Goal: Entertainment & Leisure: Consume media (video, audio)

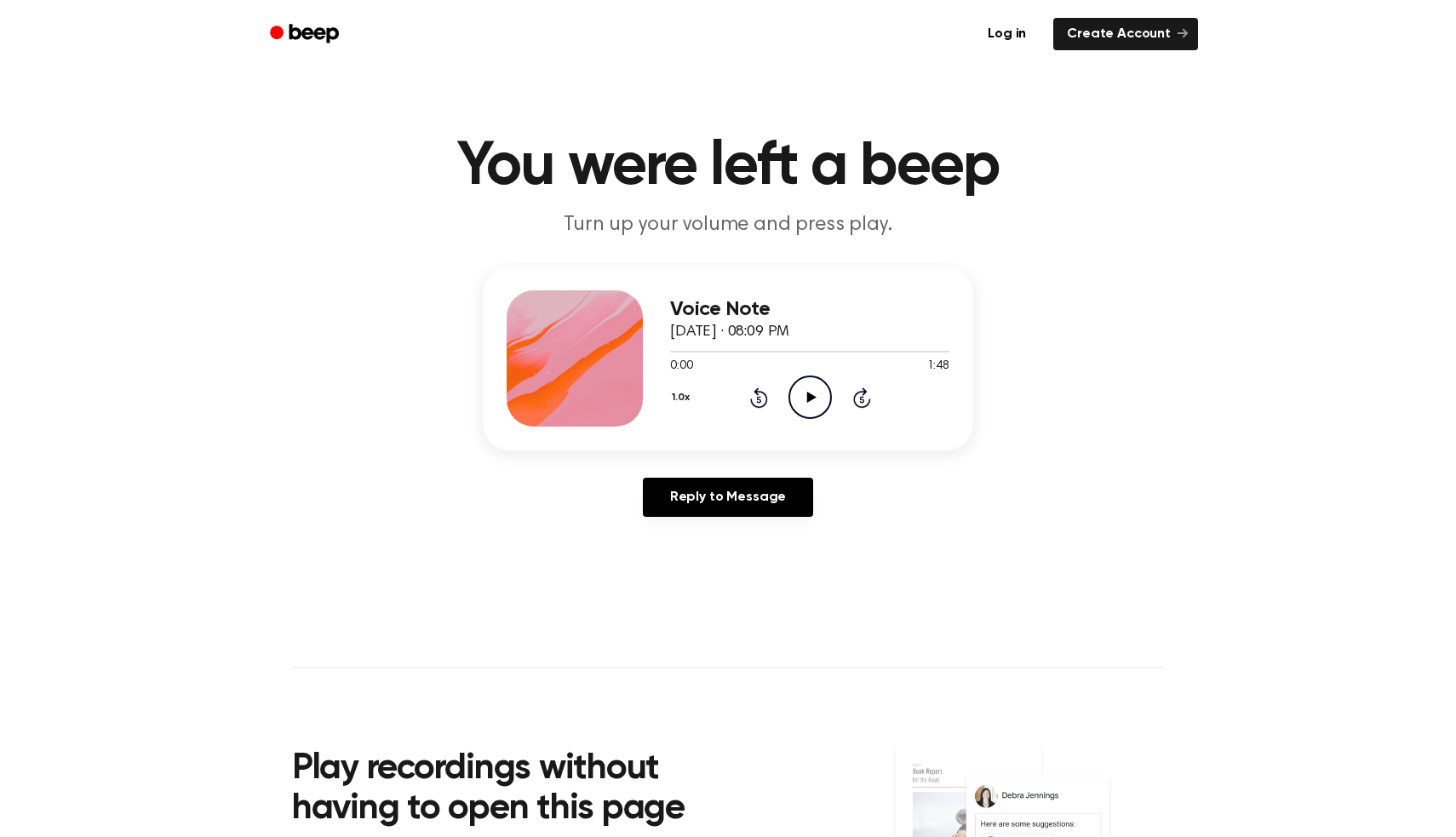
click at [809, 415] on icon "Play Audio" at bounding box center [810, 397] width 43 height 43
click at [820, 392] on icon "Pause Audio" at bounding box center [810, 397] width 43 height 43
click at [813, 402] on icon "Play Audio" at bounding box center [810, 397] width 43 height 43
drag, startPoint x: 945, startPoint y: 353, endPoint x: 692, endPoint y: 352, distance: 253.0
click at [692, 351] on div at bounding box center [810, 352] width 279 height 2
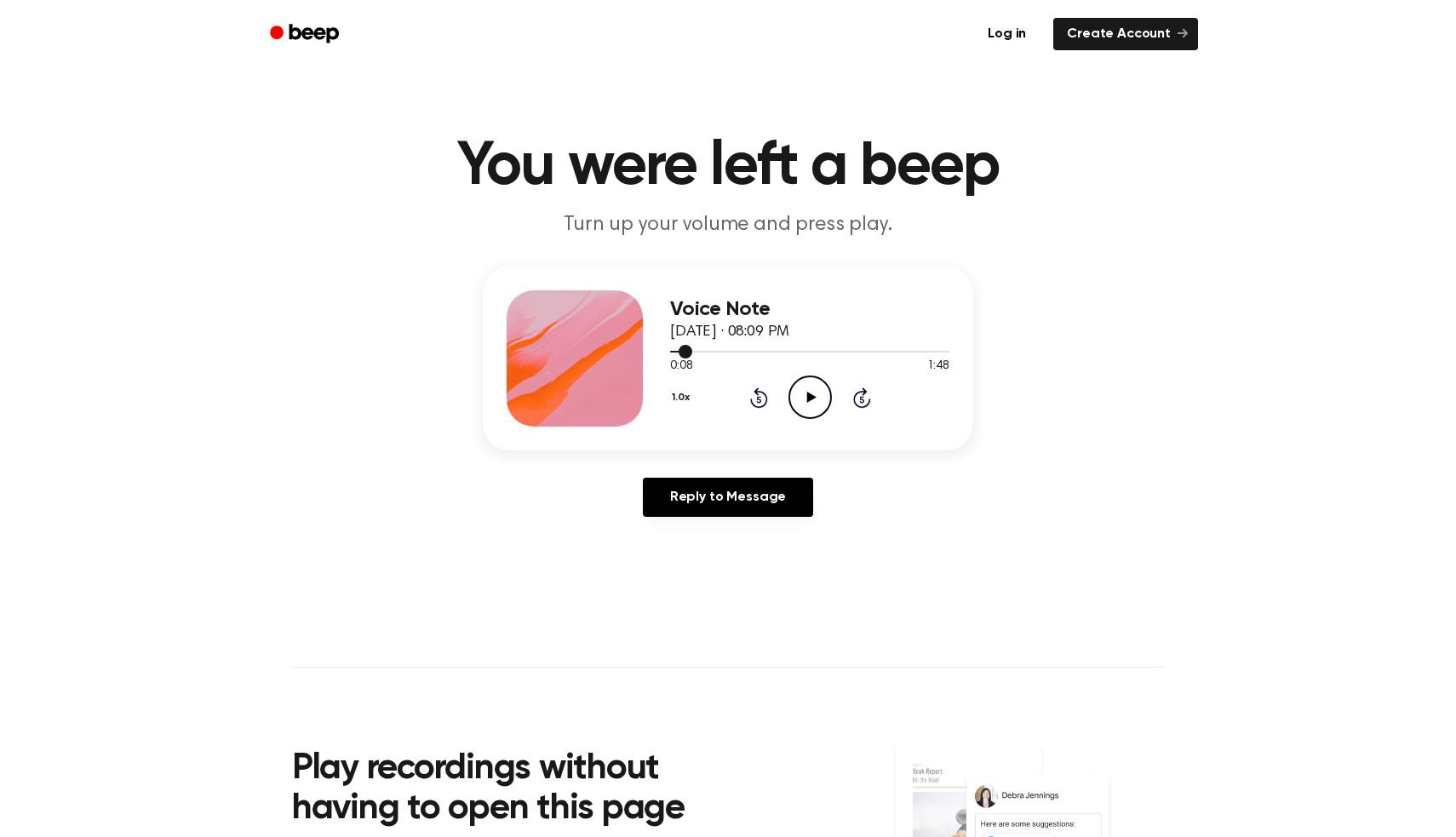
click at [692, 352] on div at bounding box center [810, 352] width 279 height 2
click at [803, 398] on icon "Play Audio" at bounding box center [810, 397] width 43 height 43
click at [799, 404] on icon "Pause Audio" at bounding box center [810, 397] width 43 height 43
click at [800, 415] on icon "Play Audio" at bounding box center [810, 397] width 43 height 43
click at [801, 415] on icon "Pause Audio" at bounding box center [810, 397] width 43 height 43
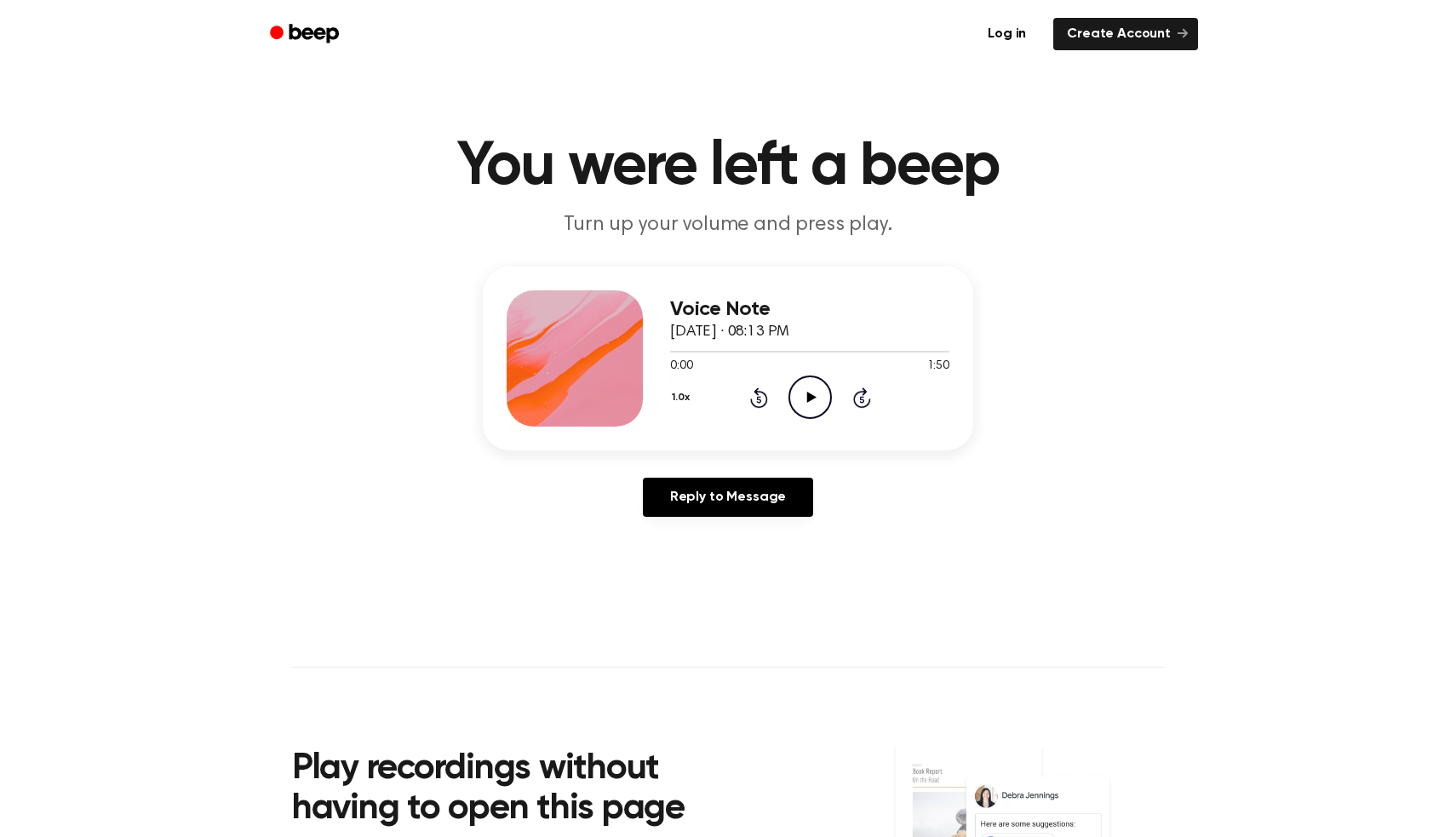
click at [812, 394] on icon "Play Audio" at bounding box center [810, 397] width 43 height 43
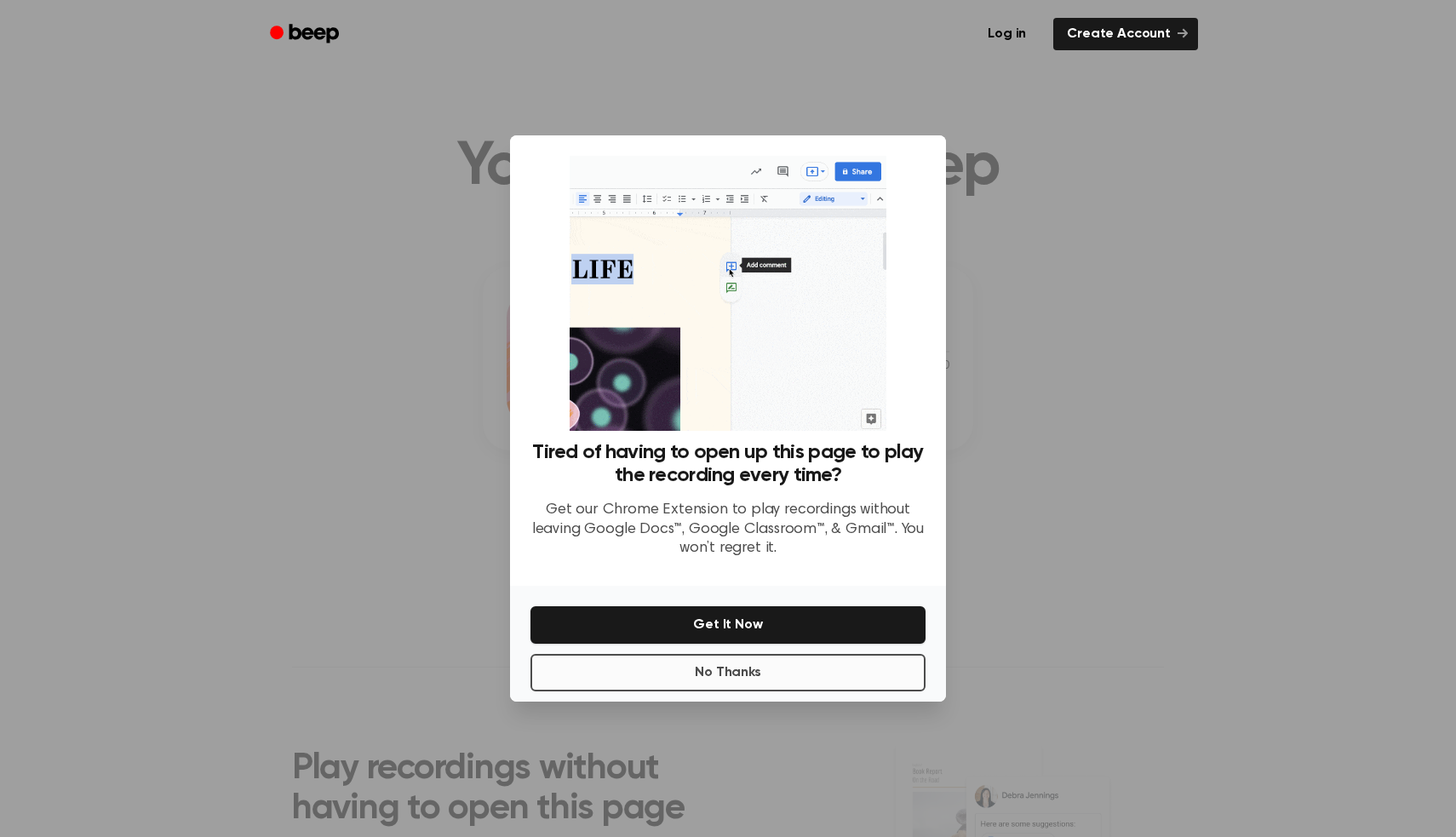
click at [787, 668] on button "No Thanks" at bounding box center [728, 672] width 395 height 37
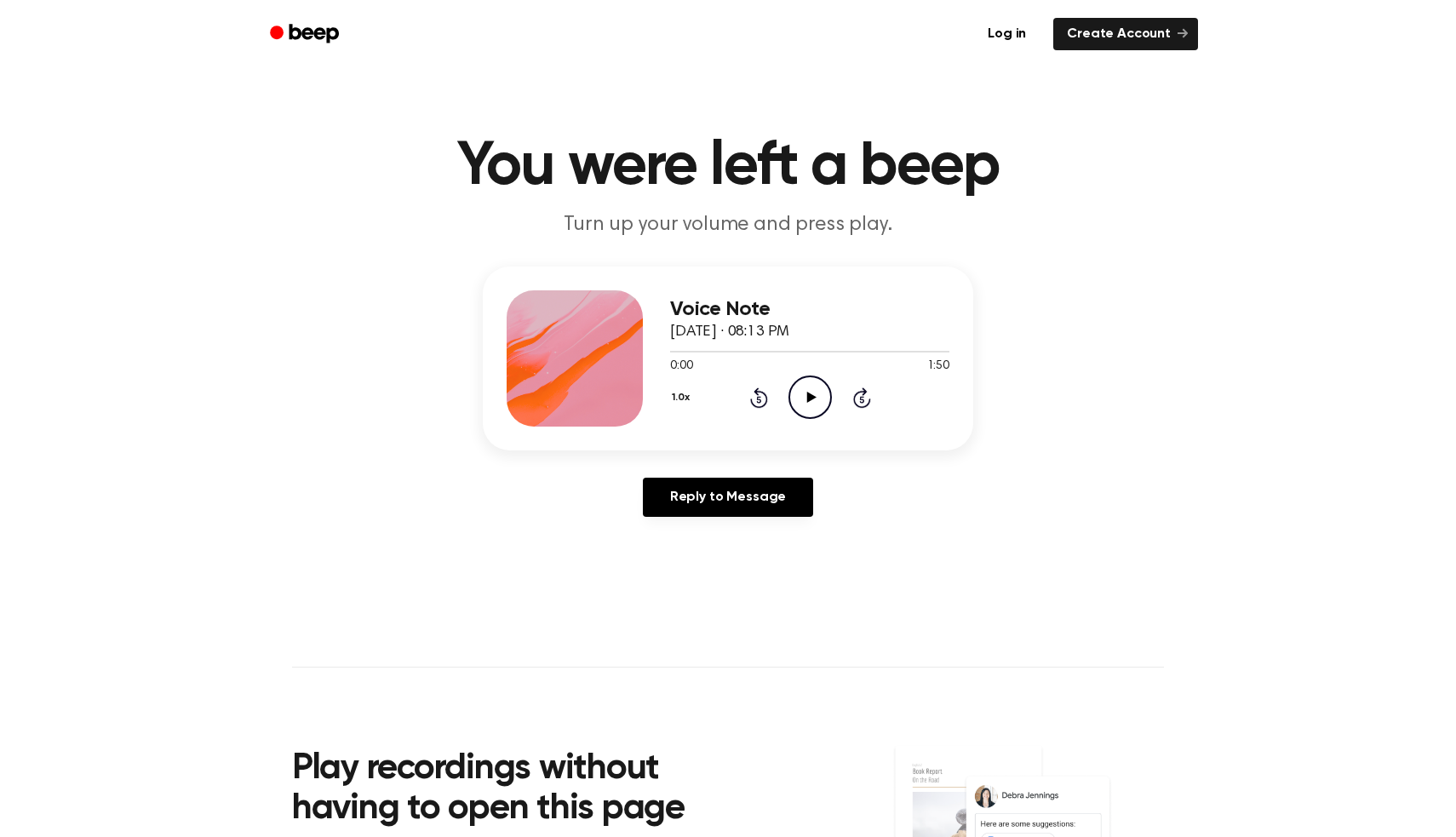
click at [814, 407] on icon "Play Audio" at bounding box center [810, 397] width 43 height 43
click at [807, 398] on icon at bounding box center [812, 397] width 10 height 11
